Goal: Navigation & Orientation: Find specific page/section

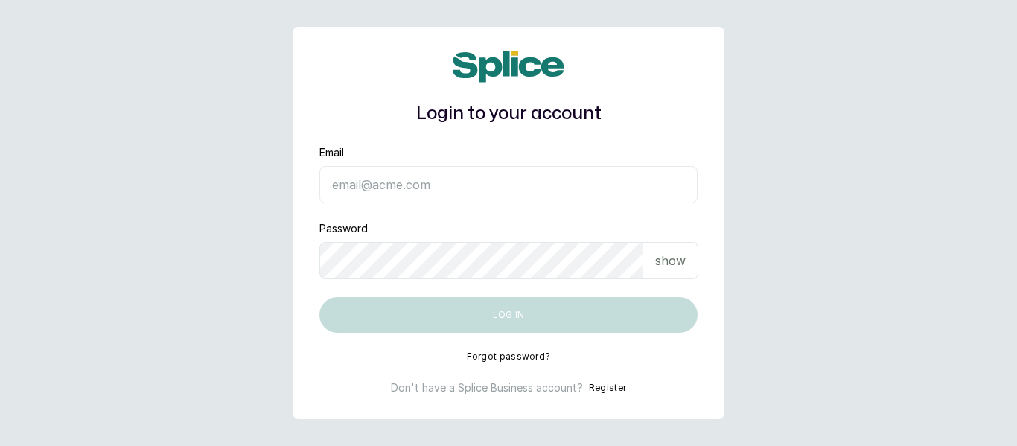
type input "[EMAIL_ADDRESS][DOMAIN_NAME]"
click at [464, 187] on input "[EMAIL_ADDRESS][DOMAIN_NAME]" at bounding box center [508, 184] width 378 height 37
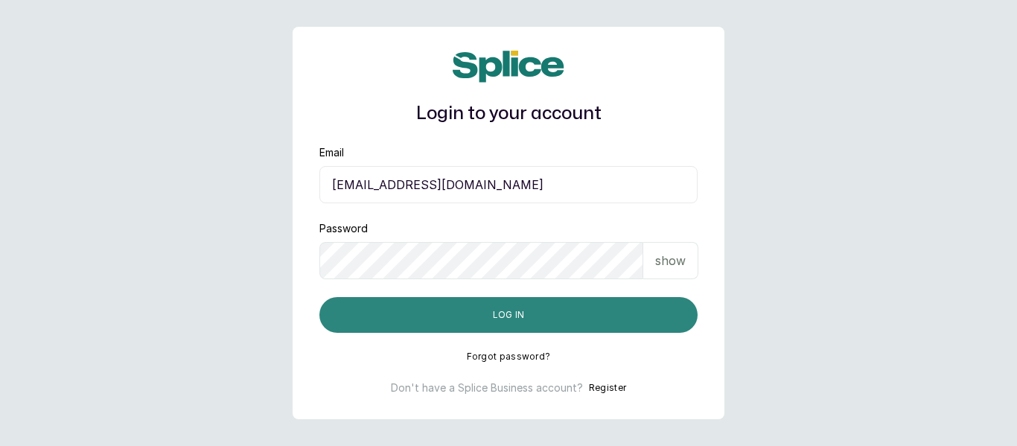
click at [499, 308] on button "Log in" at bounding box center [508, 315] width 378 height 36
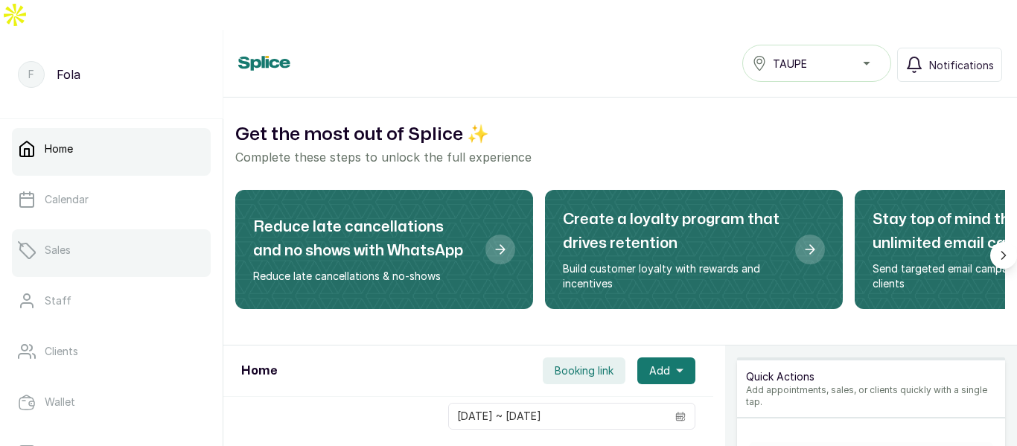
click at [65, 243] on p "Sales" at bounding box center [58, 250] width 26 height 15
